Goal: Find specific page/section: Find specific page/section

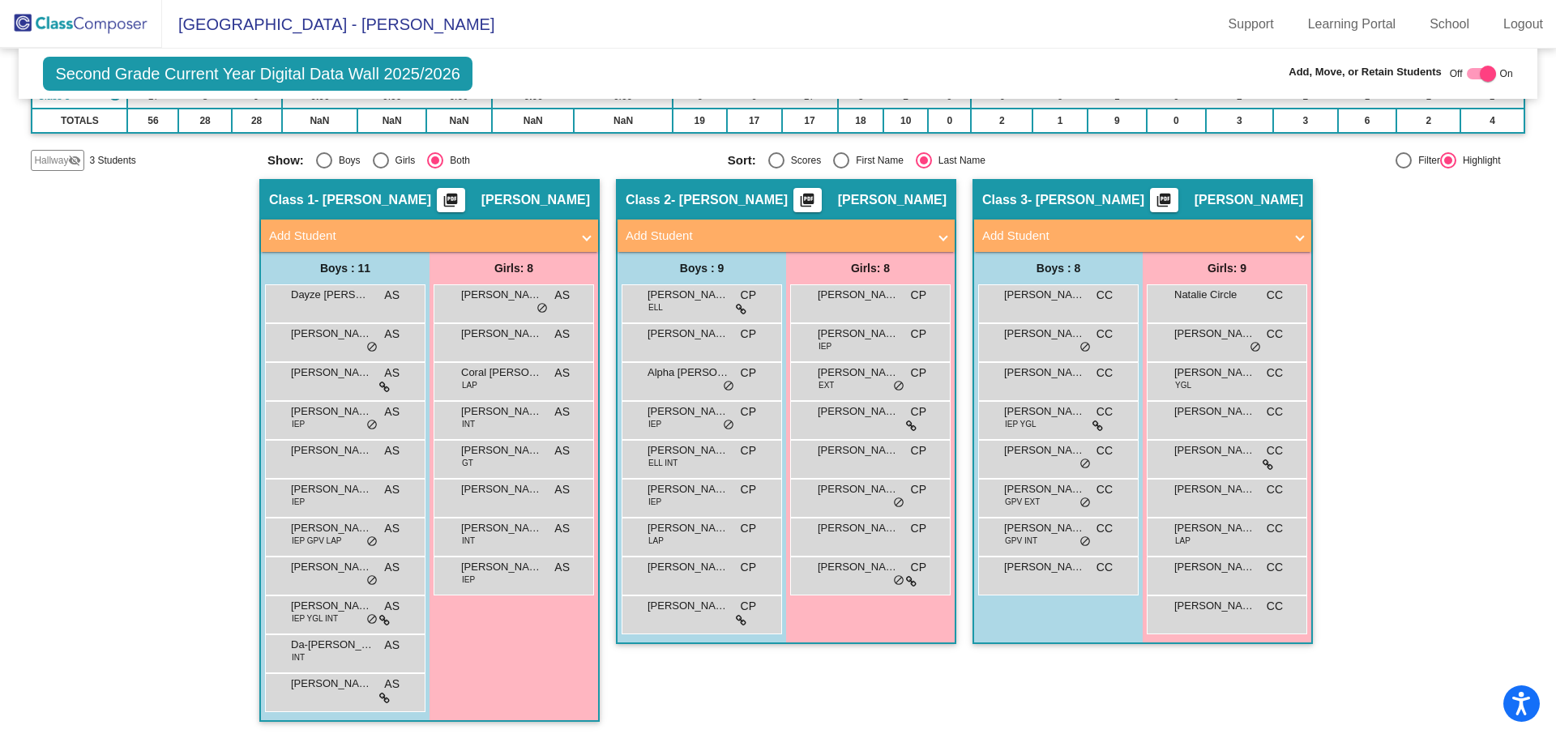
scroll to position [212, 0]
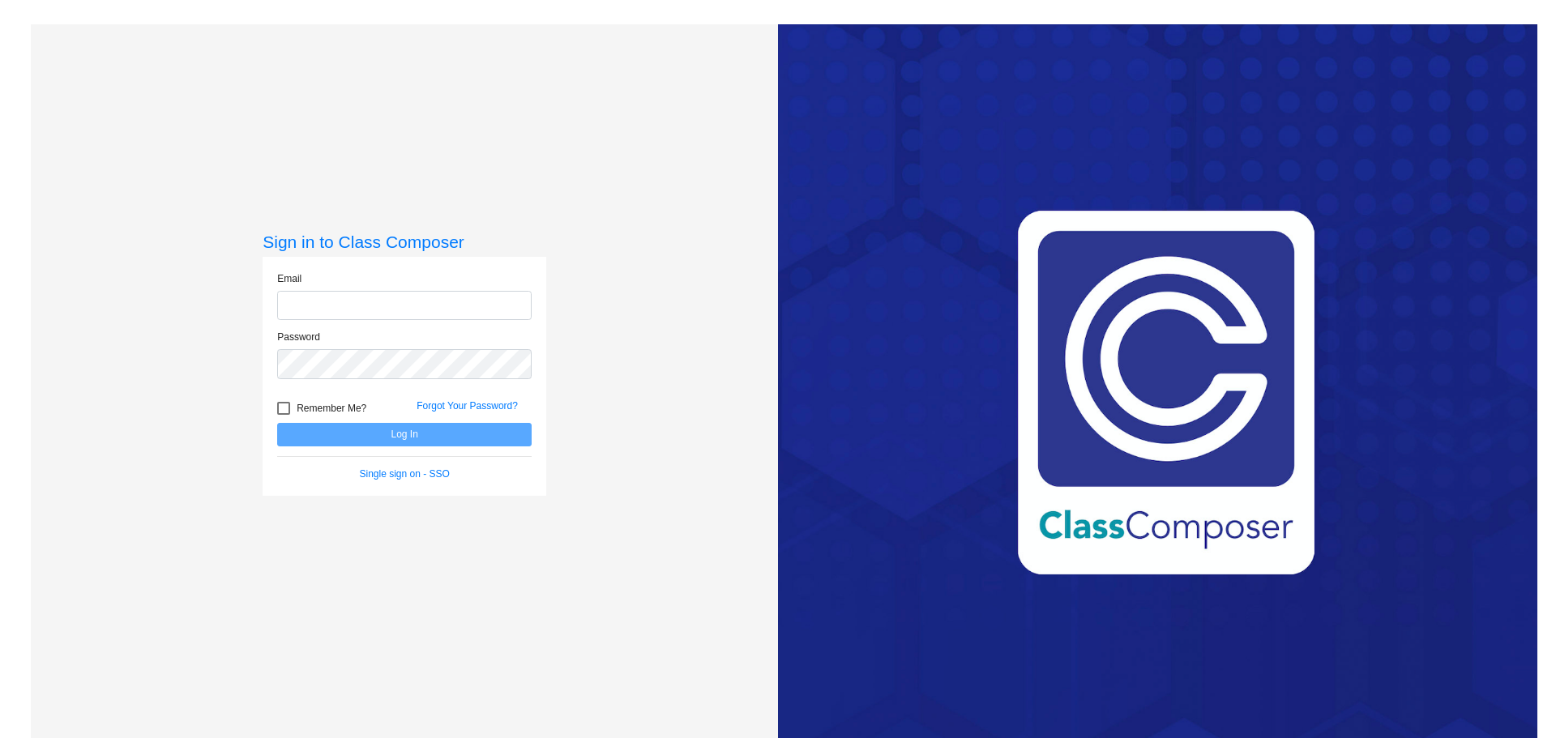
type input "[EMAIL_ADDRESS][DOMAIN_NAME]"
click at [428, 442] on button "Log In" at bounding box center [404, 435] width 254 height 24
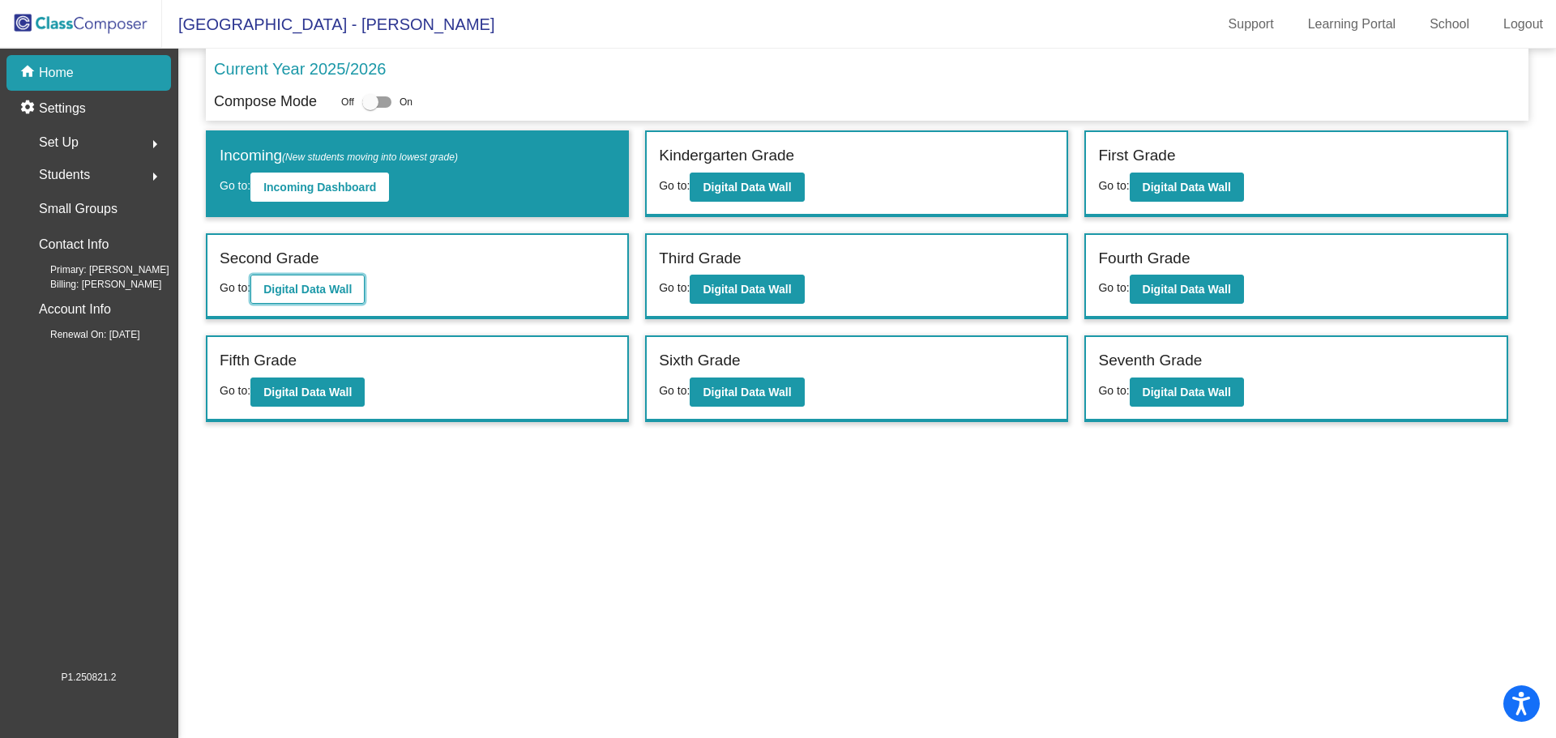
click at [314, 290] on b "Digital Data Wall" at bounding box center [307, 289] width 88 height 13
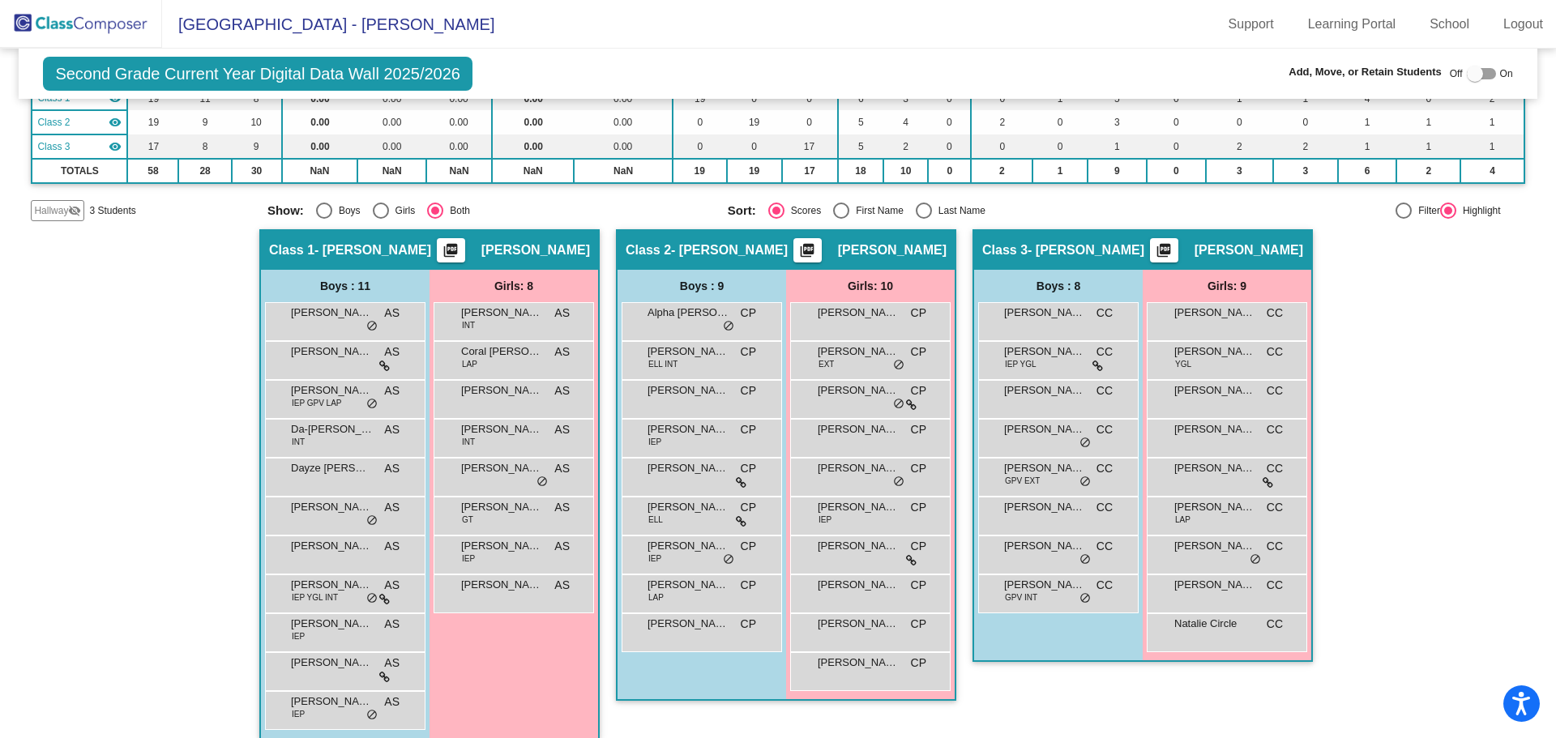
scroll to position [180, 0]
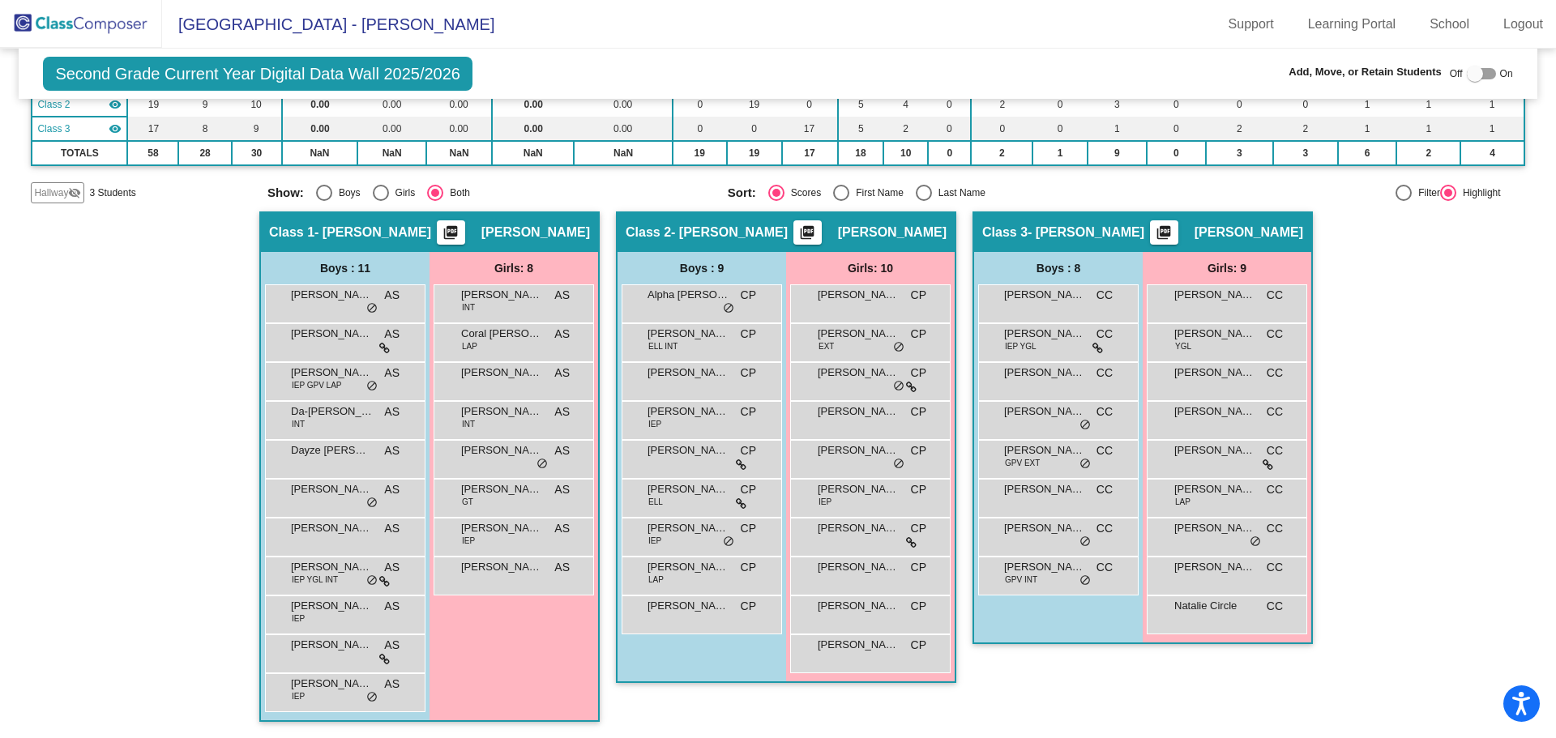
click at [926, 191] on div "Select an option" at bounding box center [924, 193] width 16 height 16
click at [924, 201] on input "Last Name" at bounding box center [923, 201] width 1 height 1
radio input "true"
